Goal: Task Accomplishment & Management: Use online tool/utility

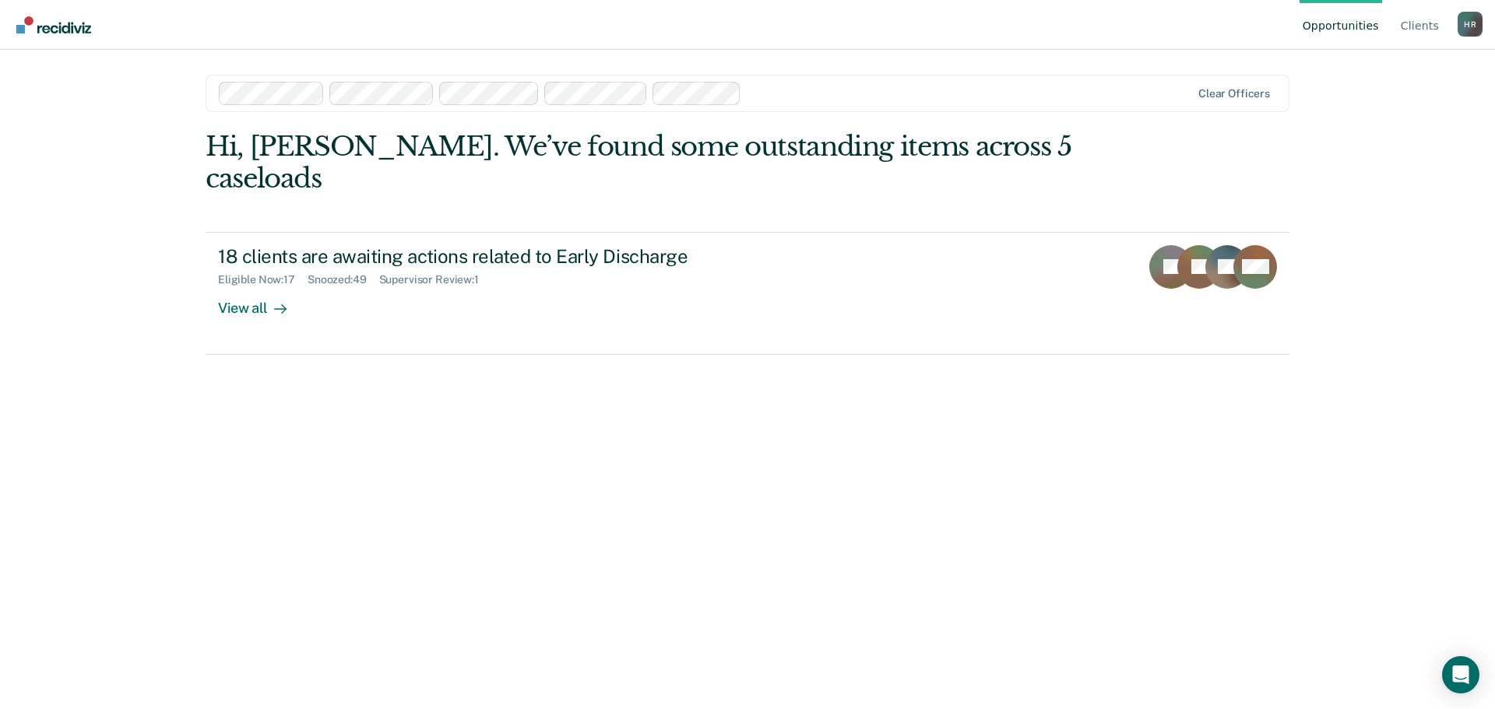
click at [1038, 101] on div at bounding box center [969, 93] width 443 height 18
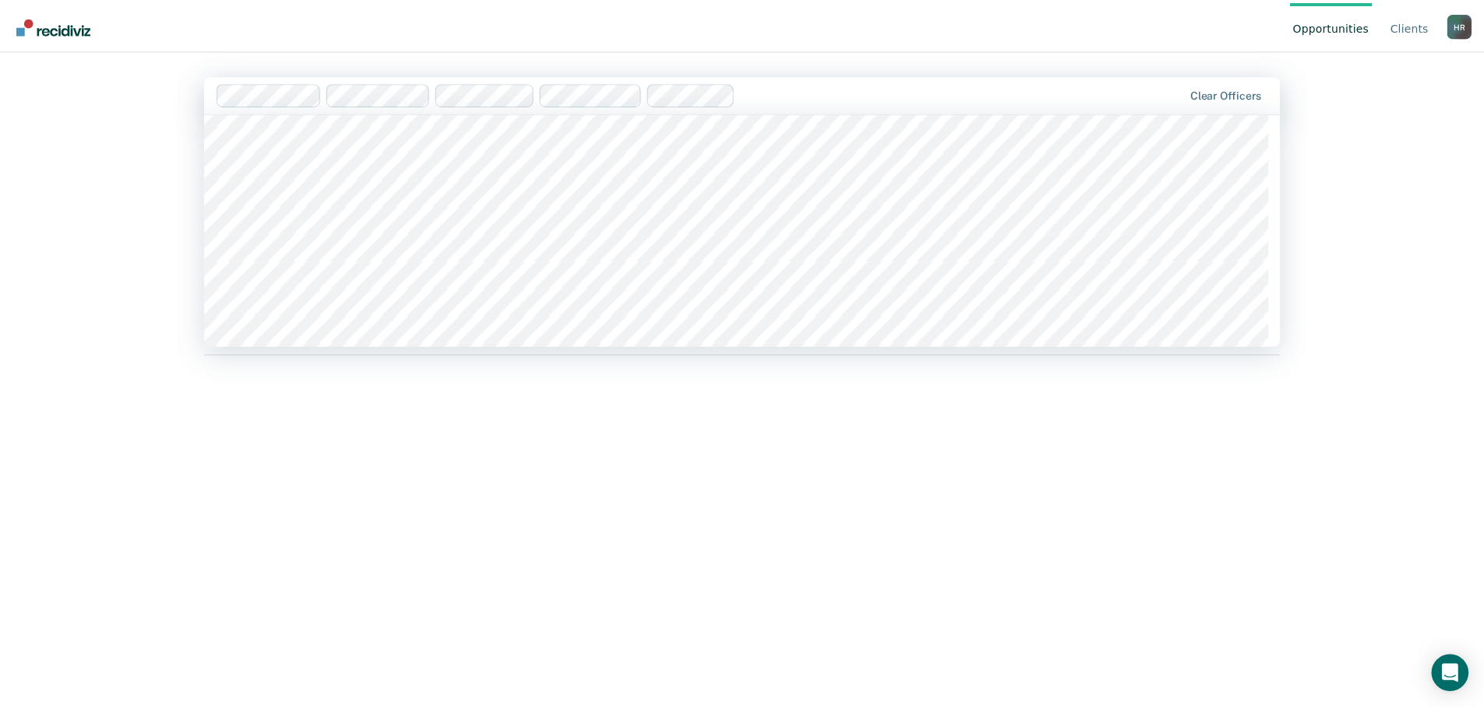
scroll to position [7243, 0]
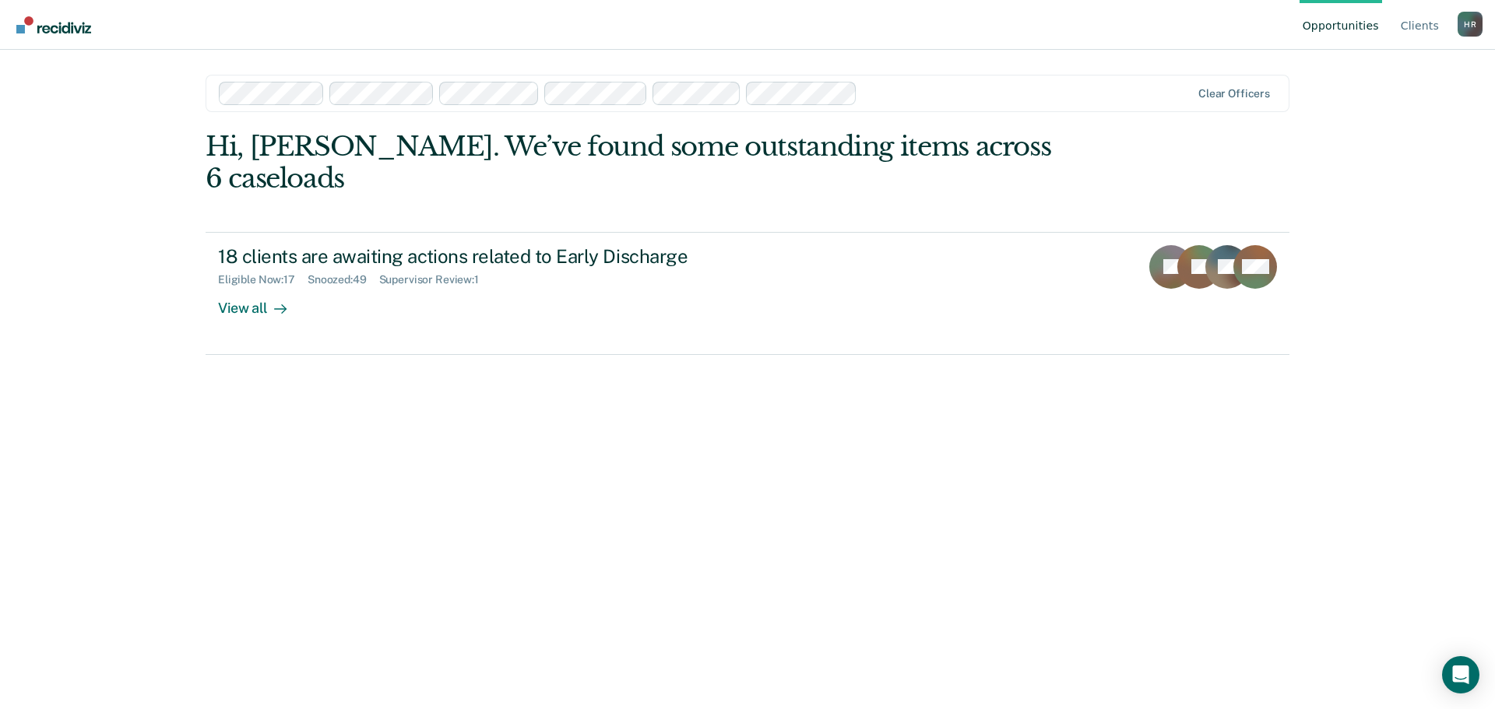
click at [977, 371] on div "Hi, [PERSON_NAME]. We’ve found some outstanding items across 6 caseloads 18 cli…" at bounding box center [748, 398] width 1084 height 535
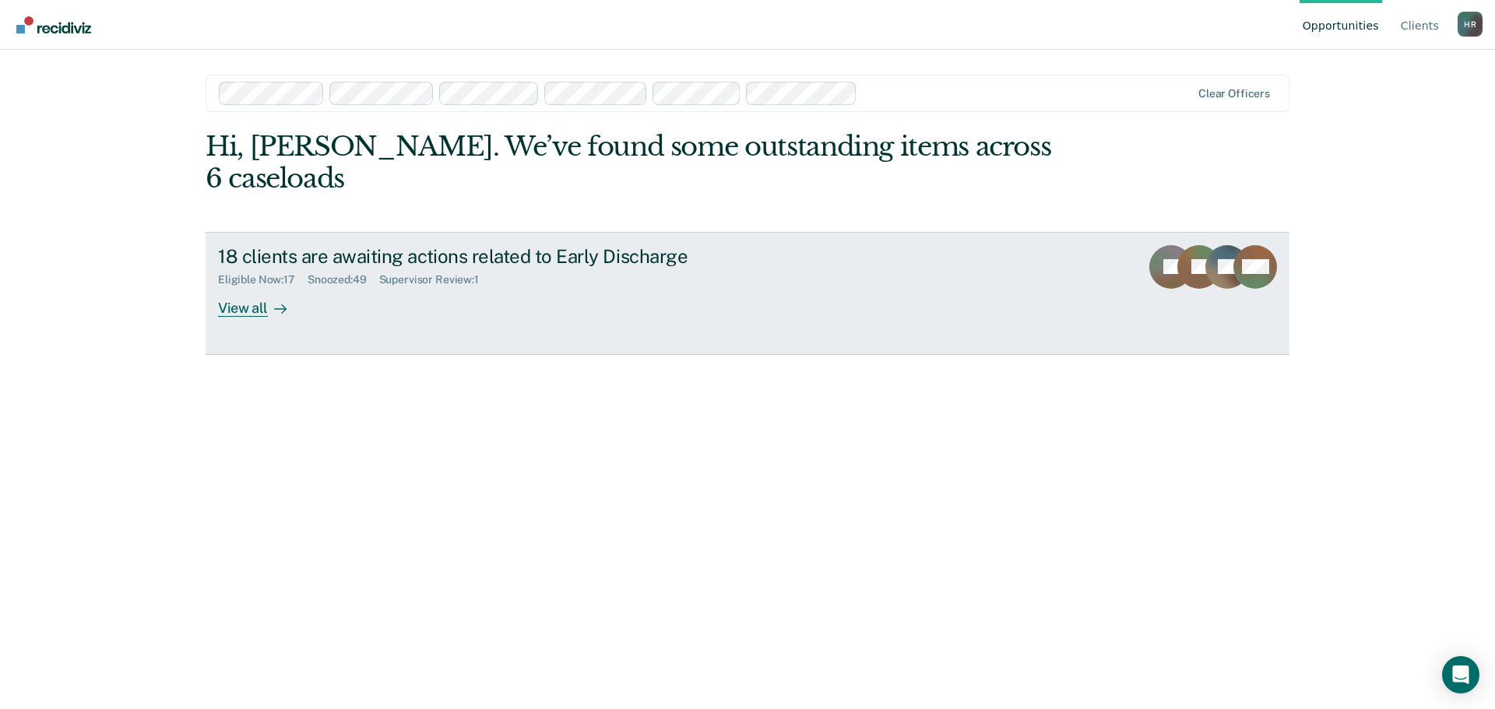
click at [261, 287] on div "View all" at bounding box center [261, 302] width 87 height 30
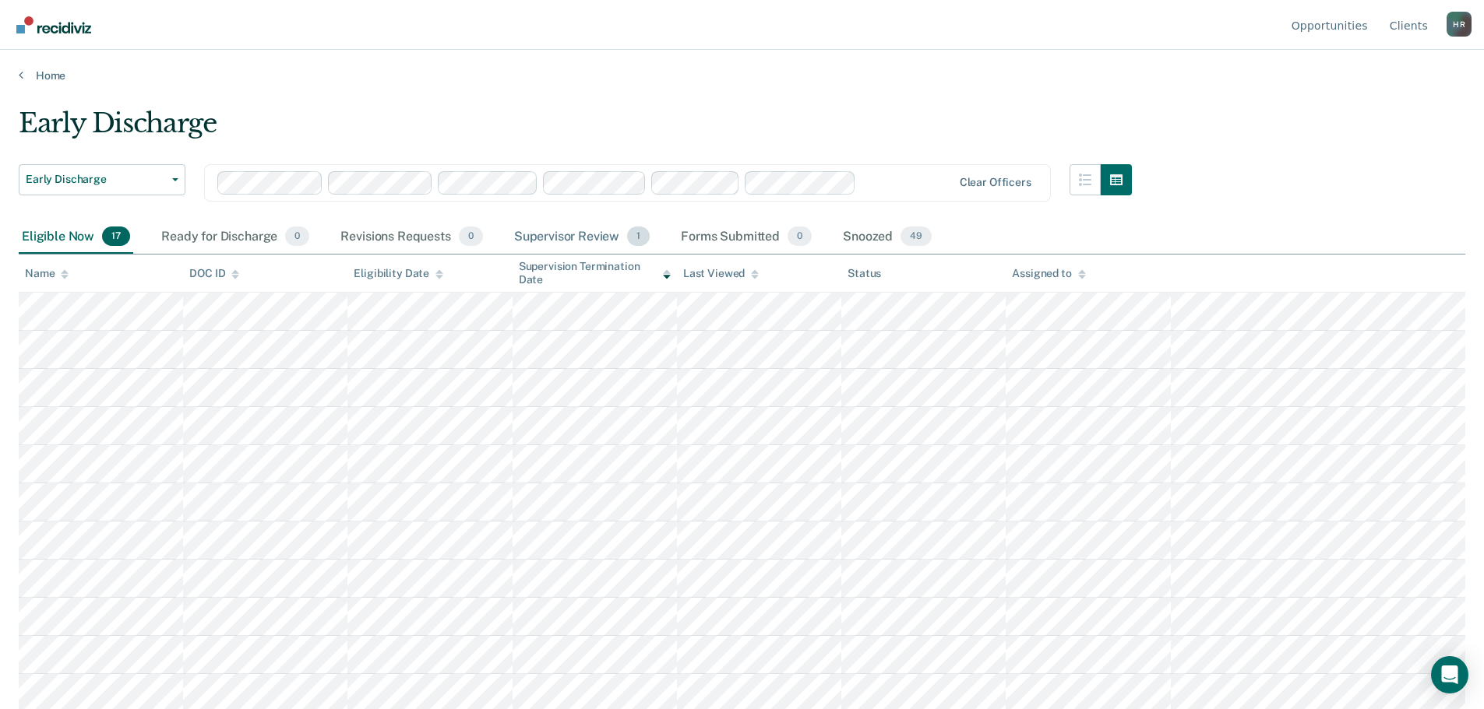
click at [607, 241] on div "Supervisor Review 1" at bounding box center [582, 237] width 143 height 34
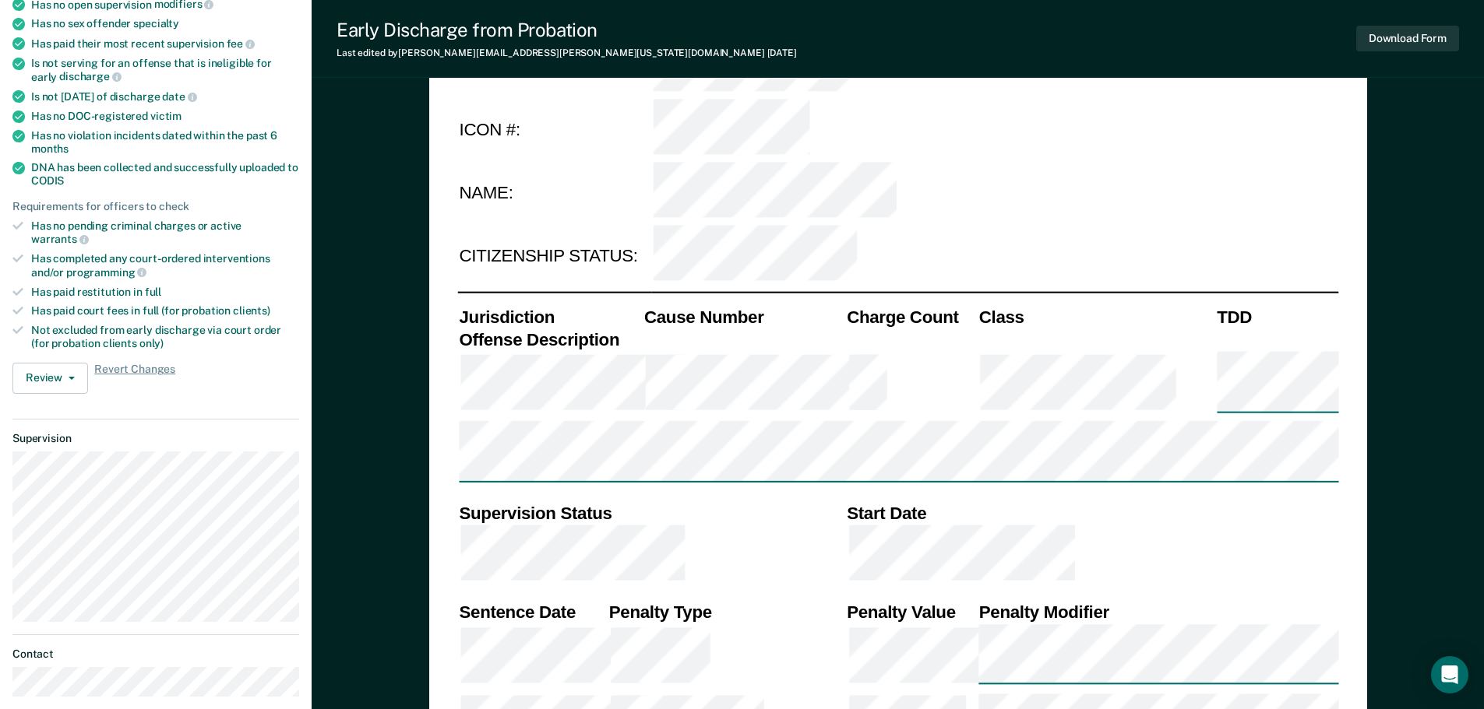
scroll to position [312, 0]
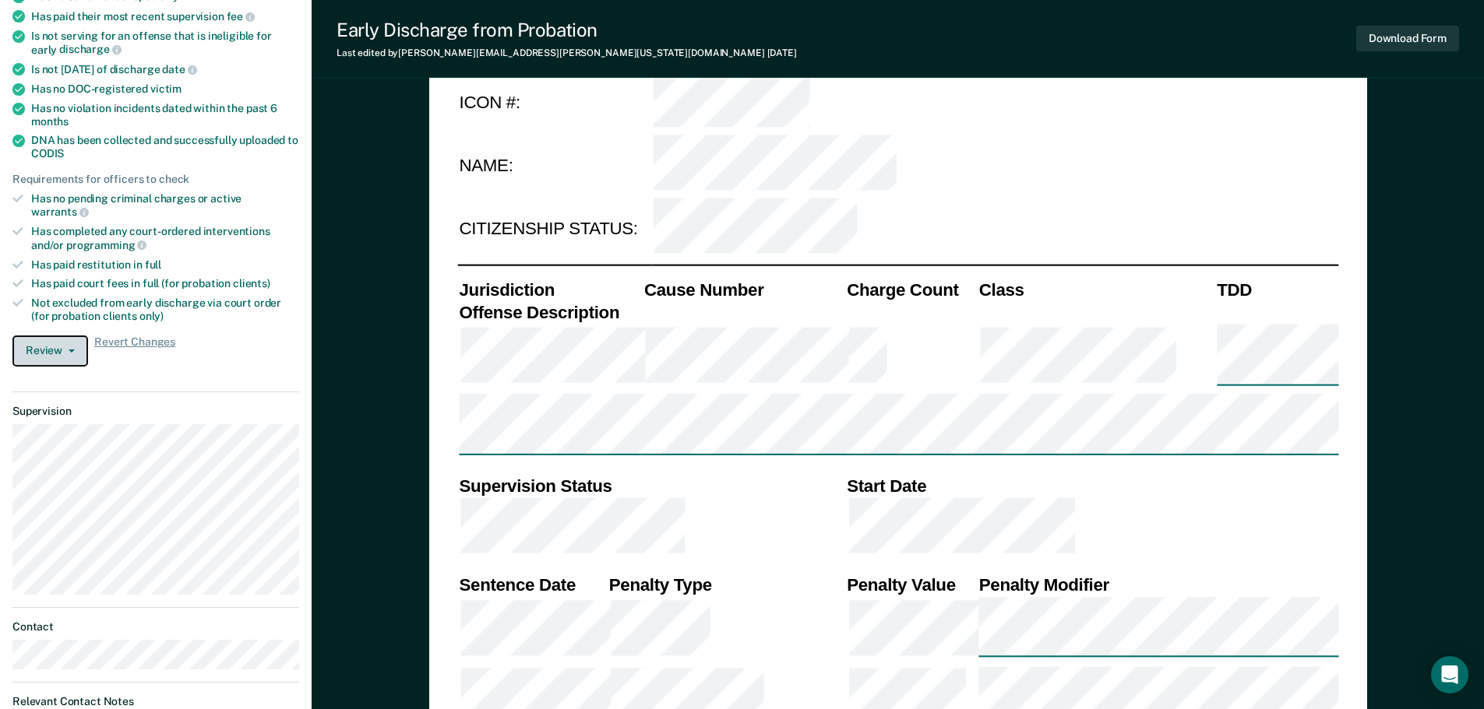
click at [76, 337] on button "Review" at bounding box center [50, 351] width 76 height 31
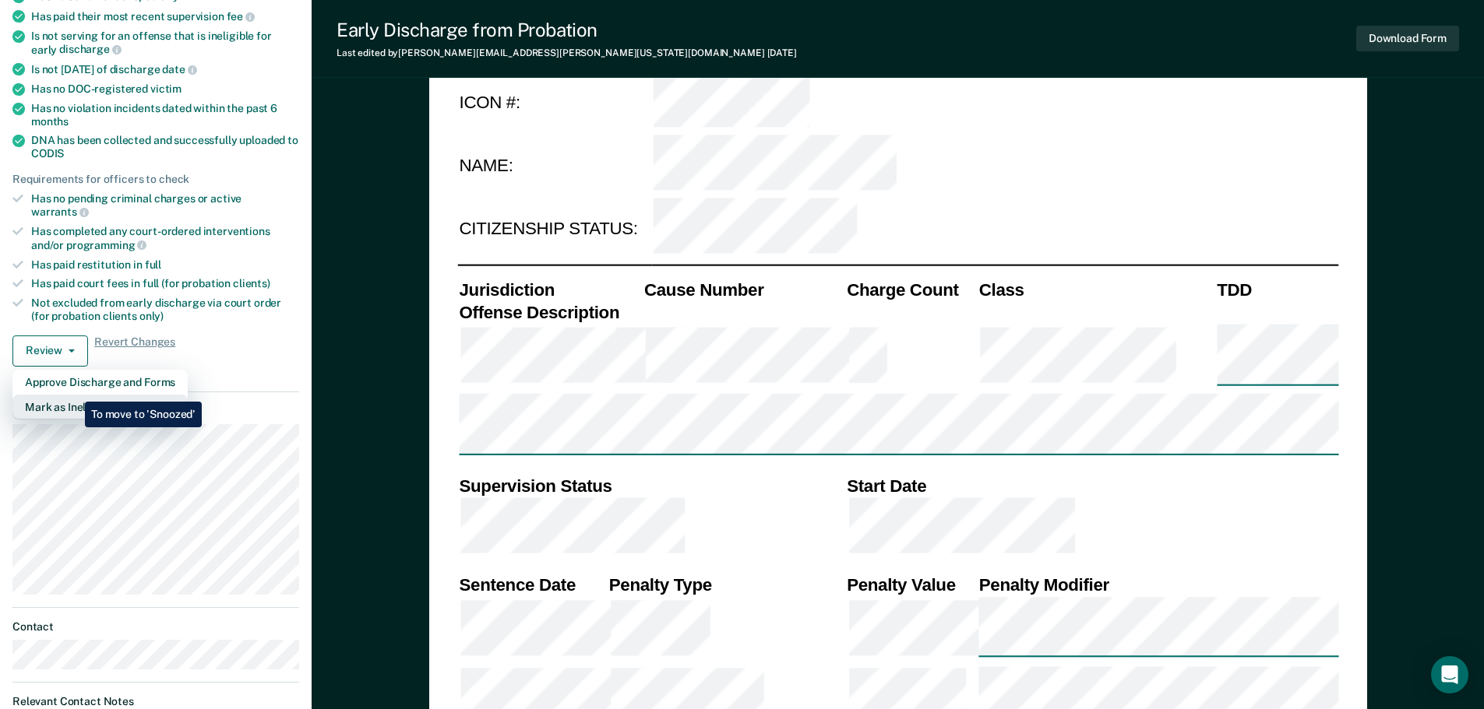
click at [73, 395] on button "Mark as Ineligible" at bounding box center [99, 407] width 175 height 25
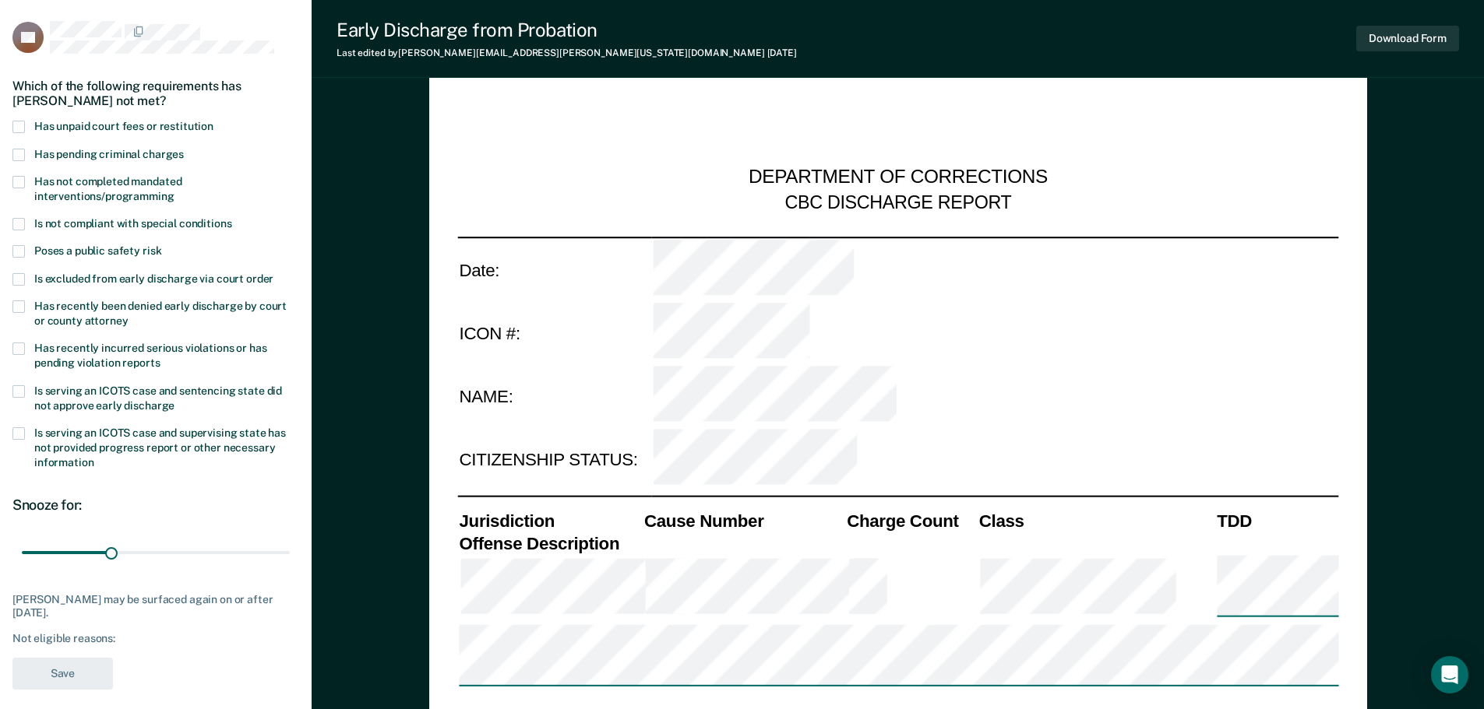
scroll to position [78, 0]
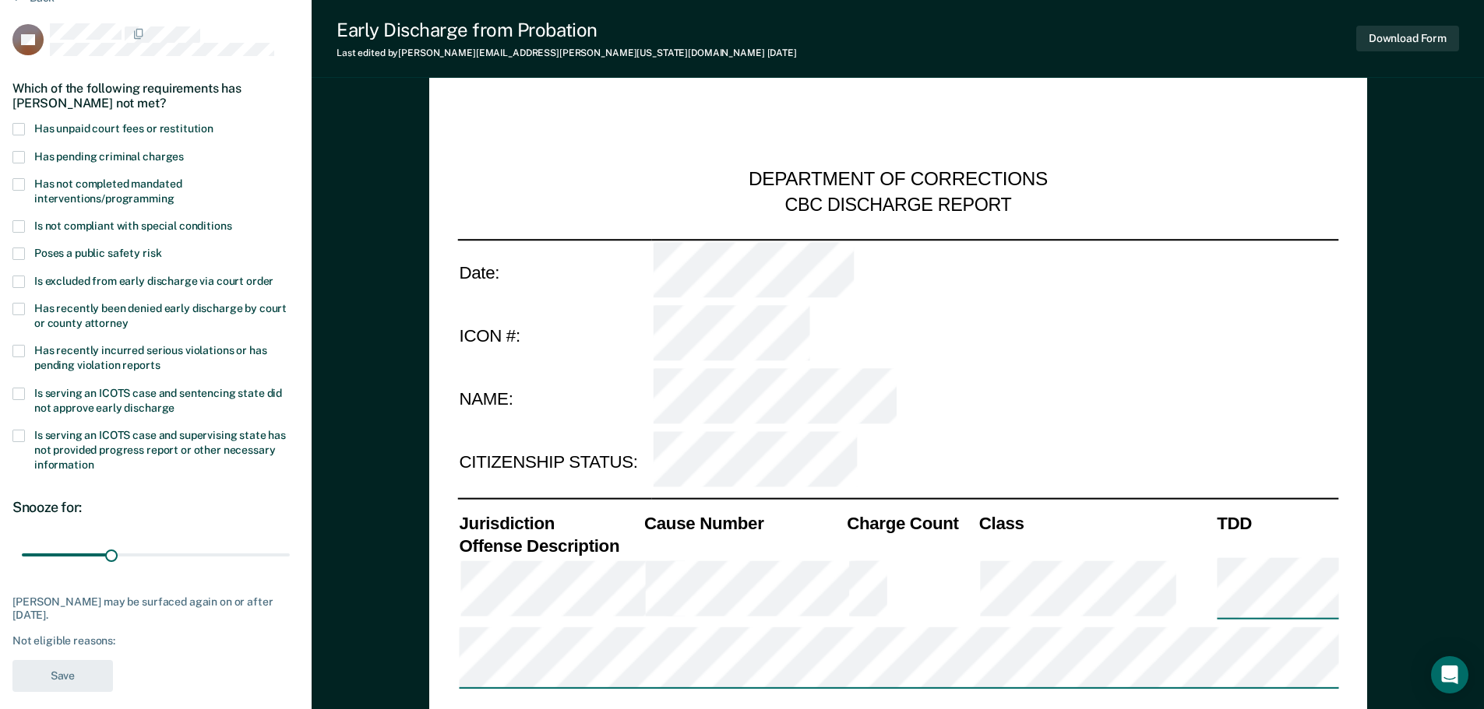
click at [23, 185] on span at bounding box center [18, 184] width 12 height 12
click at [174, 193] on input "Has not completed mandated interventions/programming" at bounding box center [174, 193] width 0 height 0
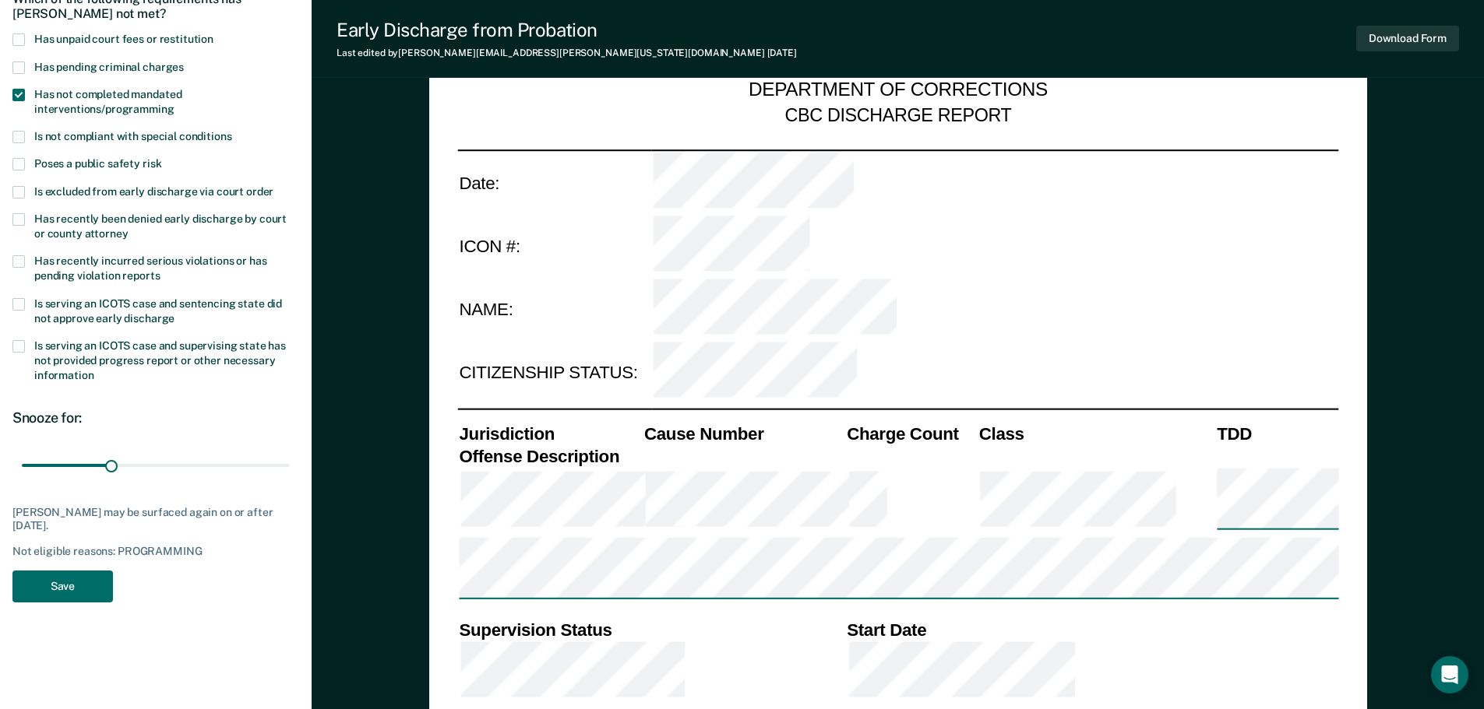
scroll to position [234, 0]
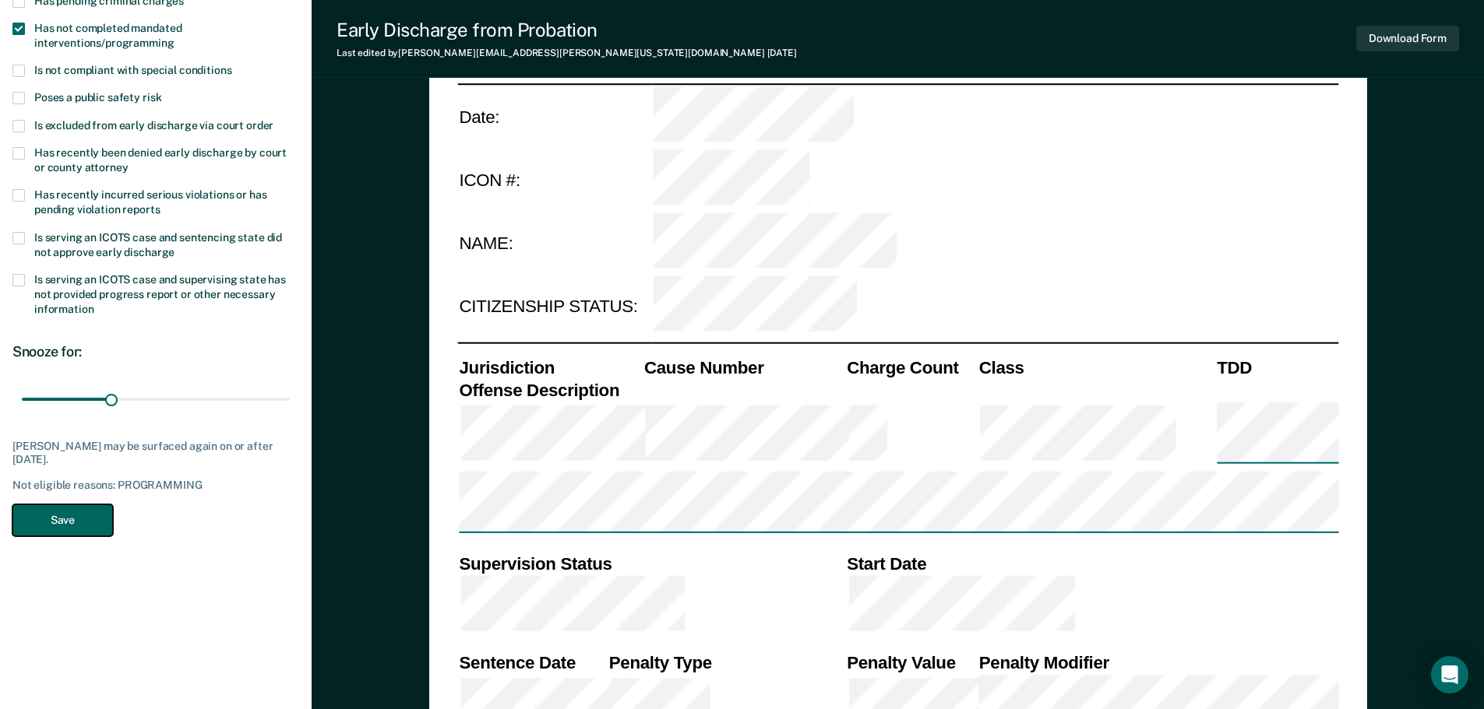
click at [76, 526] on button "Save" at bounding box center [62, 521] width 100 height 32
type textarea "x"
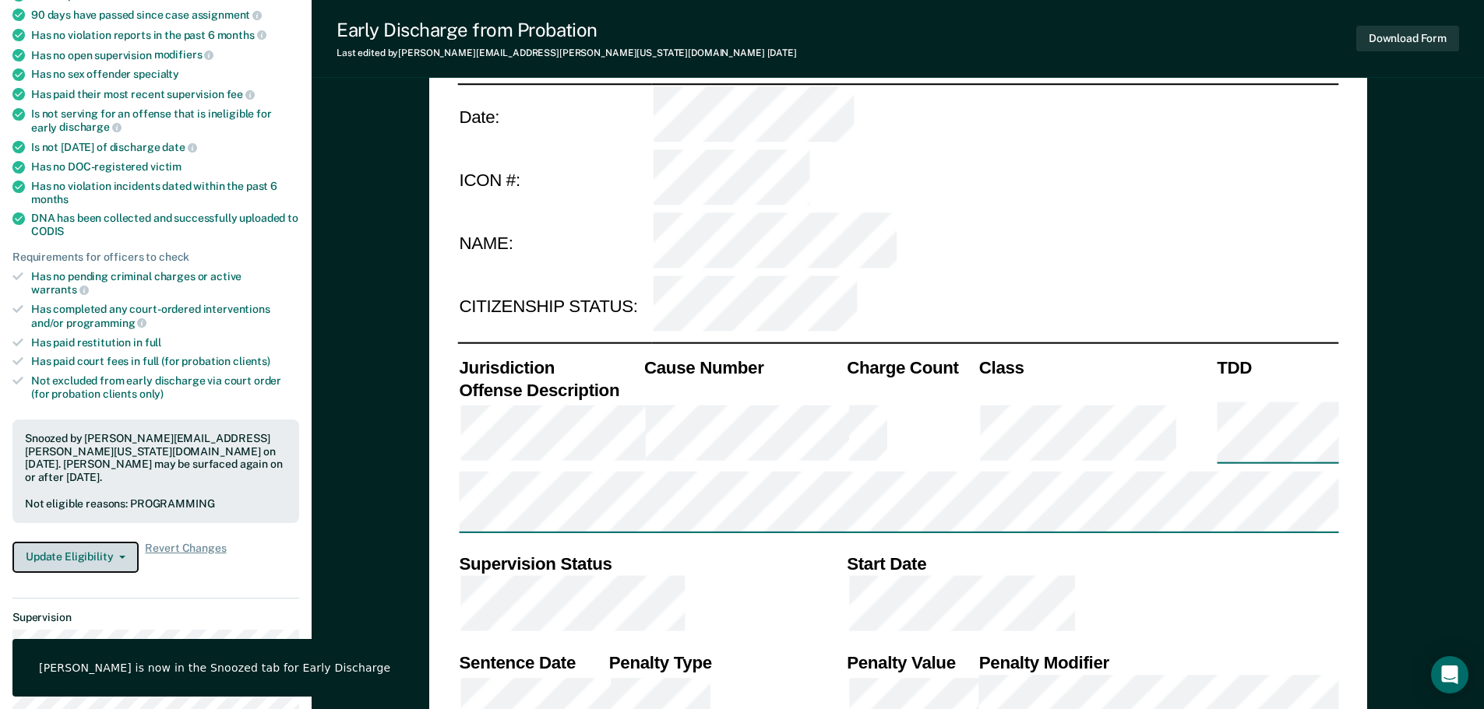
click at [118, 542] on button "Update Eligibility" at bounding box center [75, 557] width 126 height 31
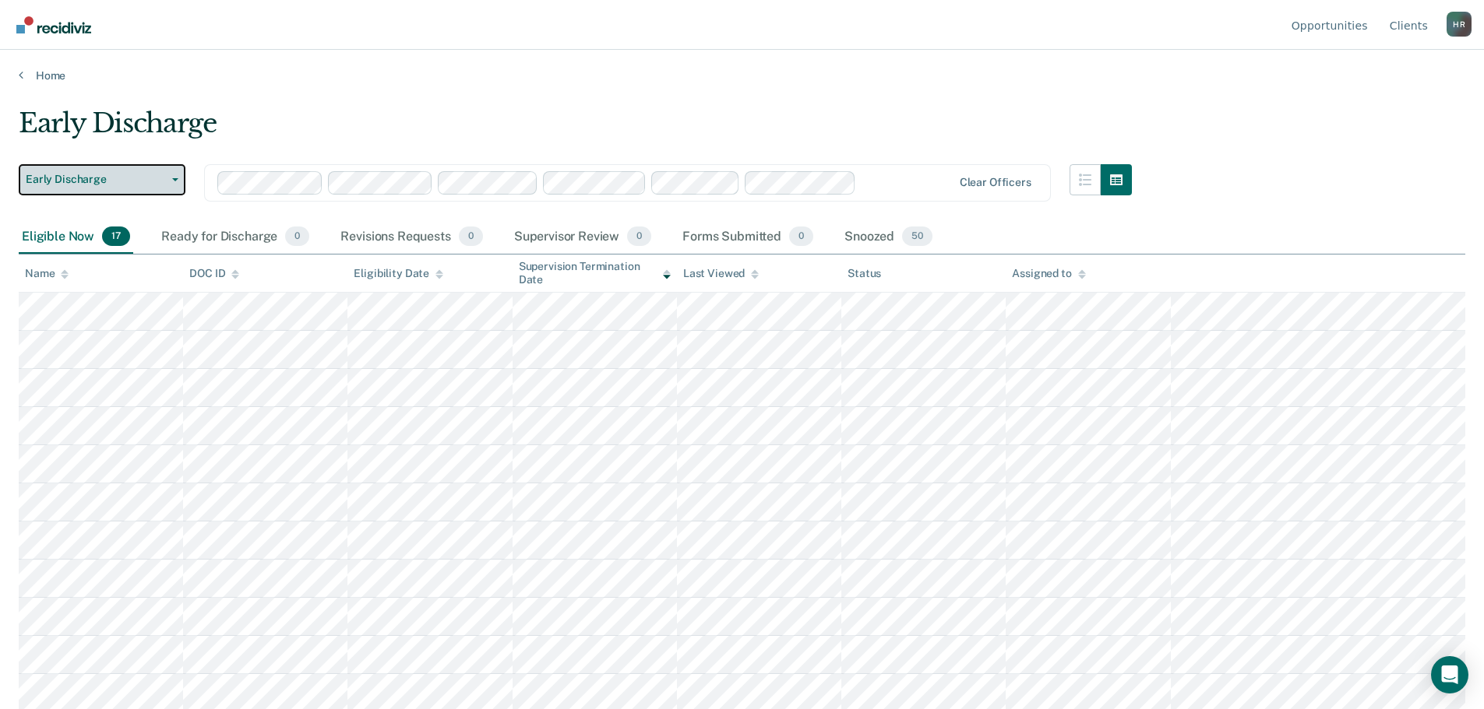
click at [171, 177] on button "Early Discharge" at bounding box center [102, 179] width 167 height 31
click at [347, 125] on div "Early Discharge" at bounding box center [575, 129] width 1113 height 44
click at [1079, 278] on icon at bounding box center [1082, 274] width 8 height 10
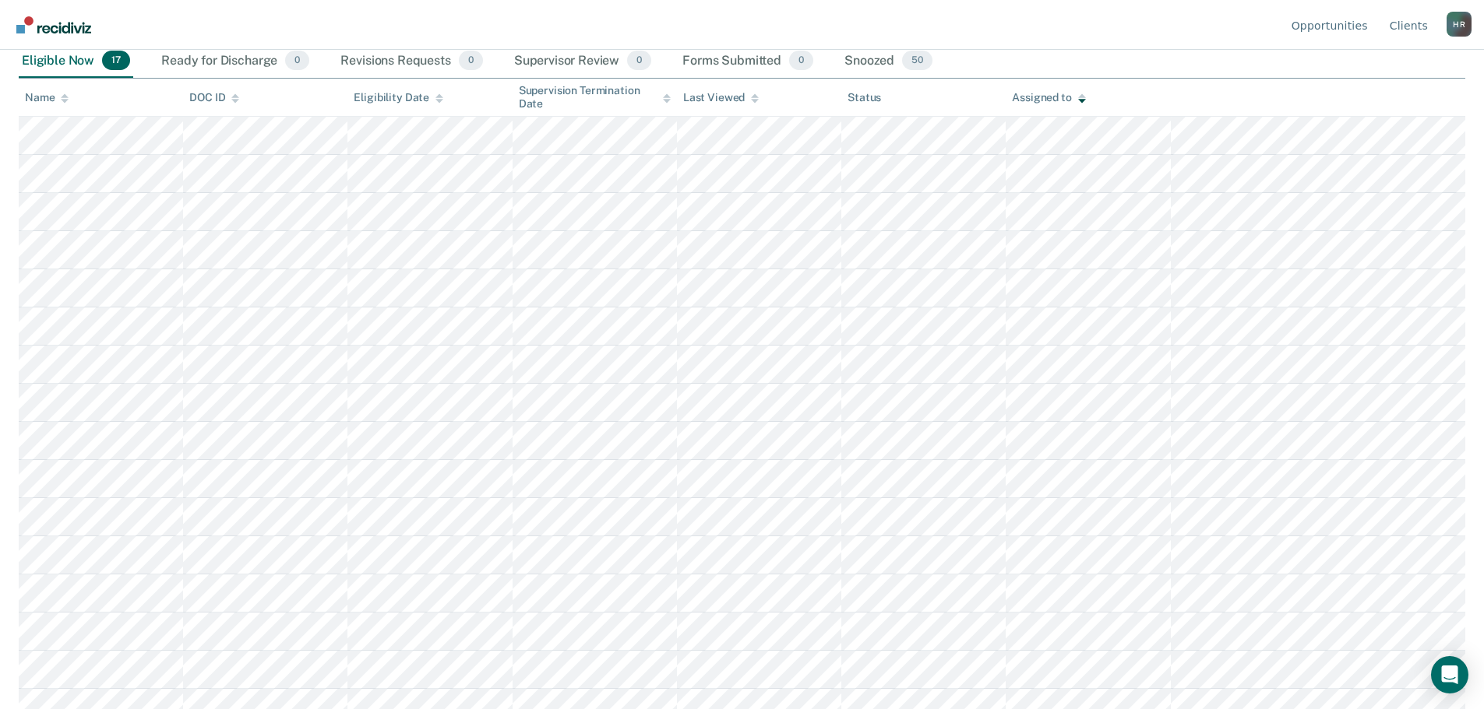
scroll to position [232, 0]
